Goal: Information Seeking & Learning: Learn about a topic

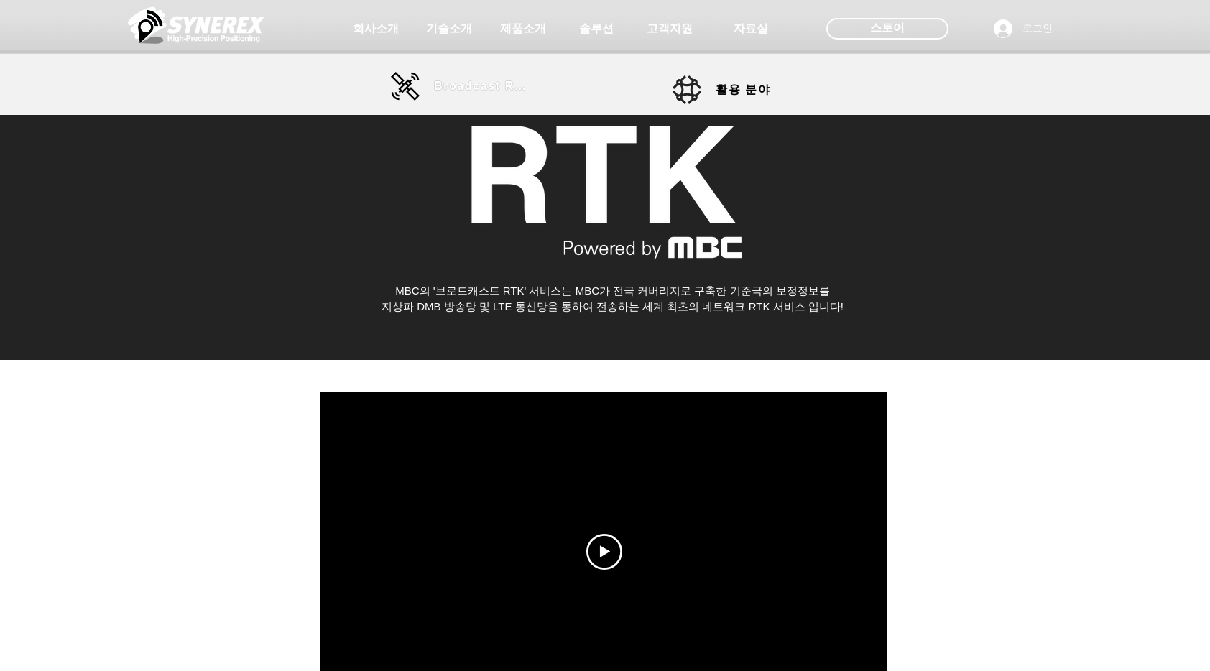
click at [472, 92] on span "Broadcast RTK" at bounding box center [482, 86] width 97 height 13
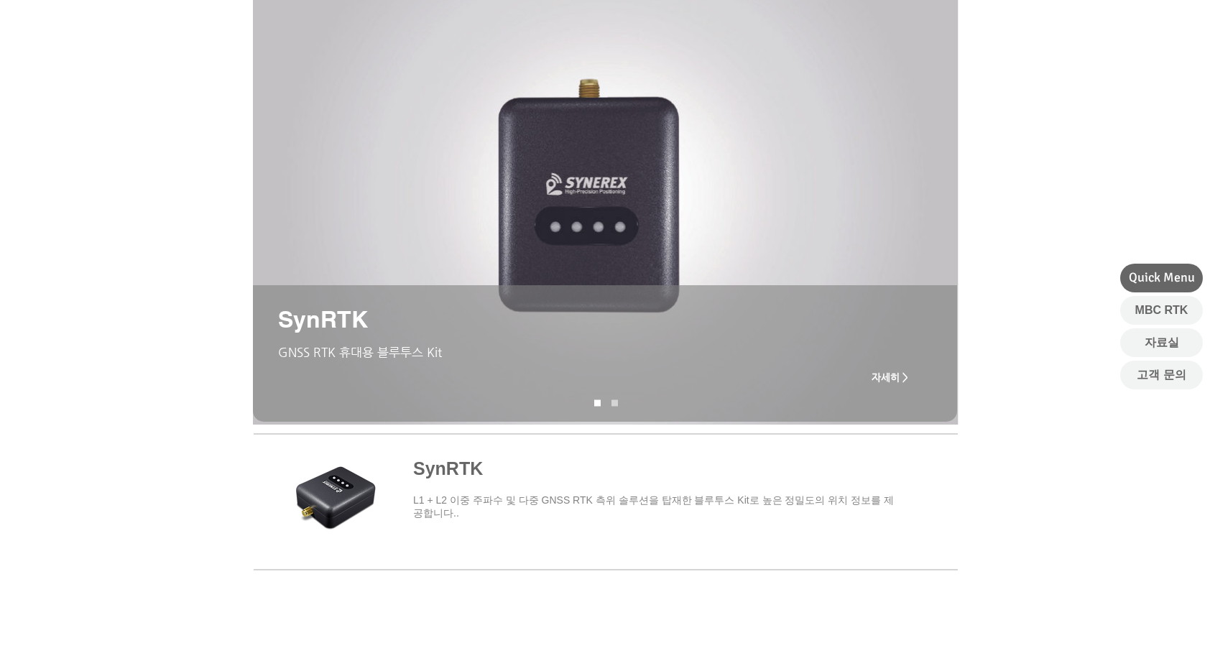
scroll to position [144, 0]
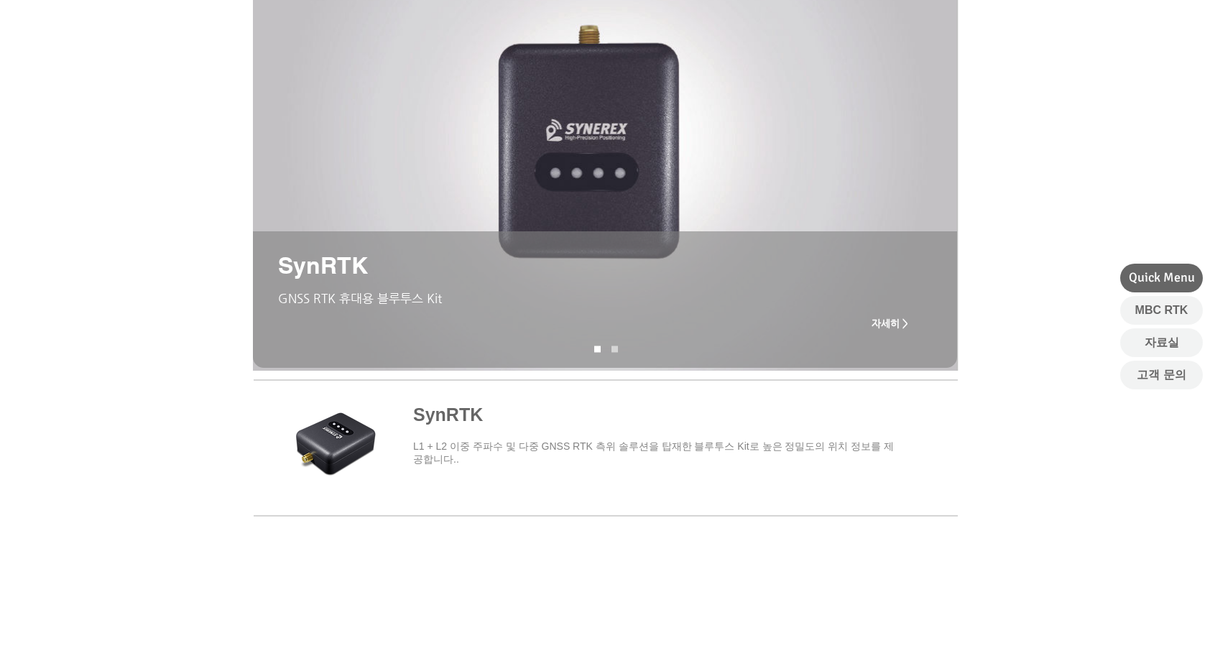
click at [893, 323] on span "자세히 >" at bounding box center [890, 323] width 37 height 11
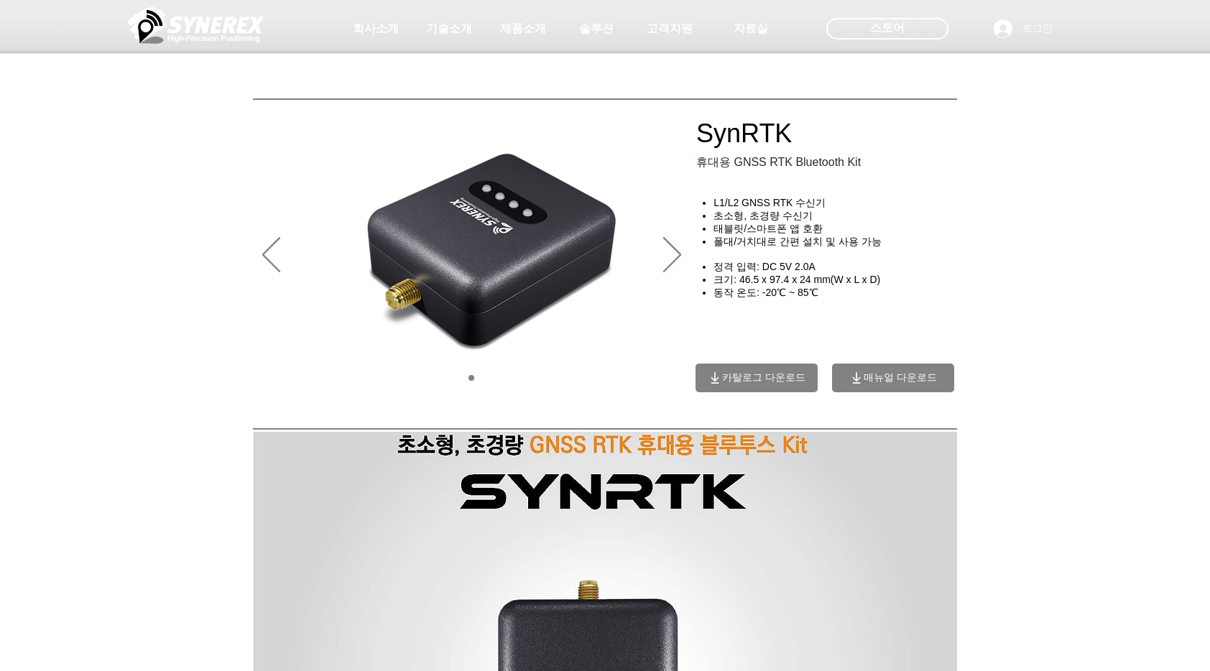
scroll to position [144, 0]
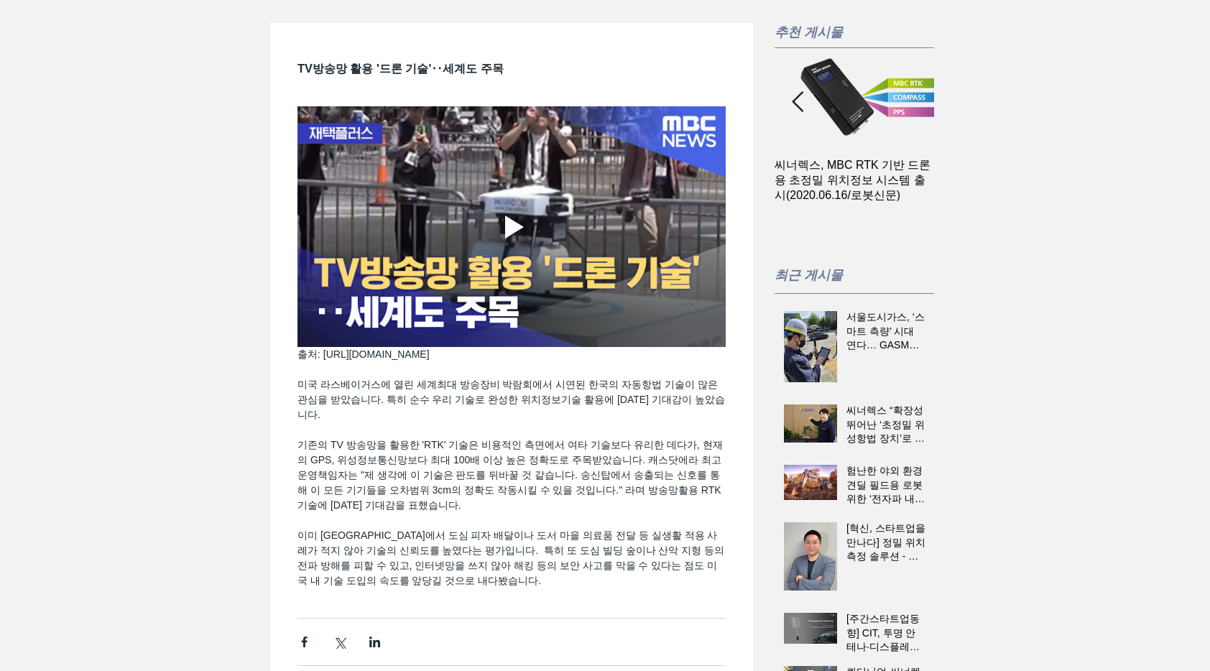
scroll to position [72, 0]
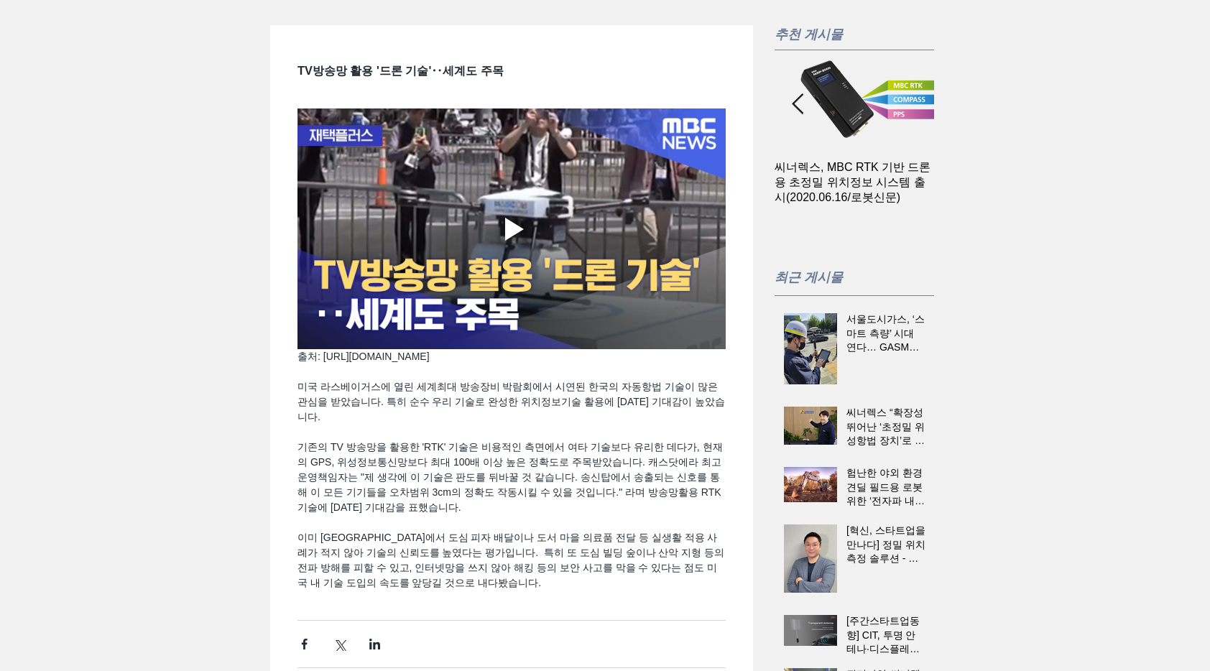
click at [512, 235] on div "Play video" at bounding box center [514, 229] width 19 height 23
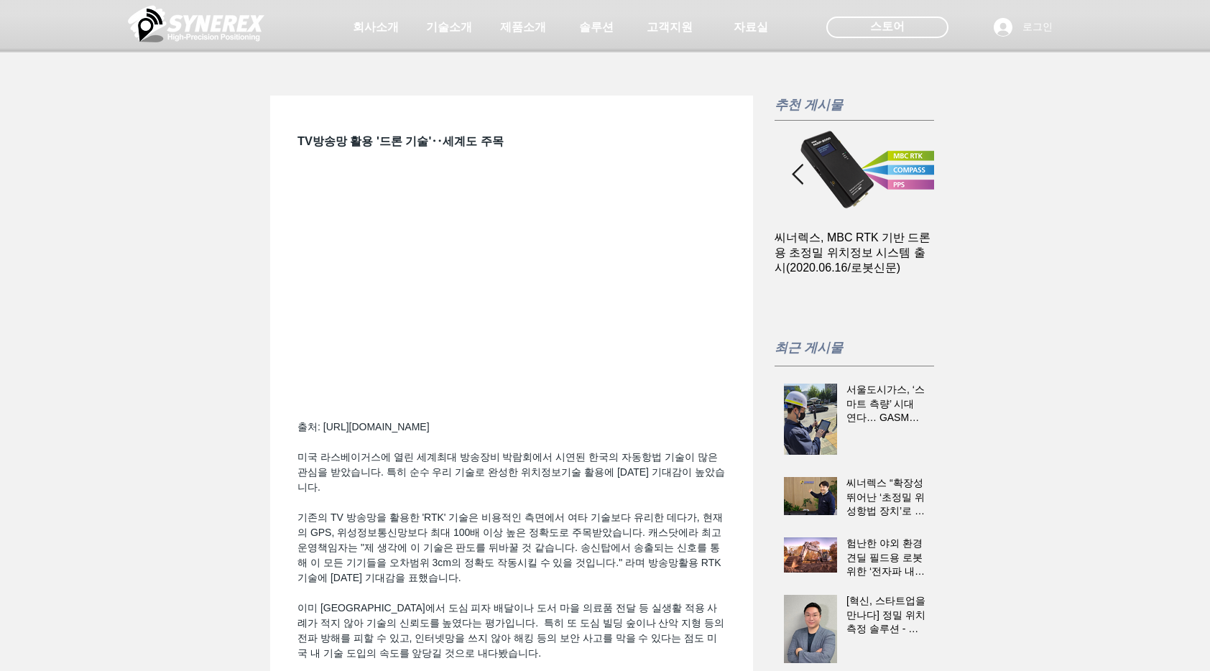
scroll to position [0, 0]
